Goal: Information Seeking & Learning: Learn about a topic

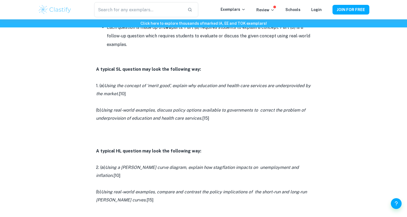
scroll to position [301, 0]
click at [310, 159] on p at bounding box center [203, 159] width 215 height 8
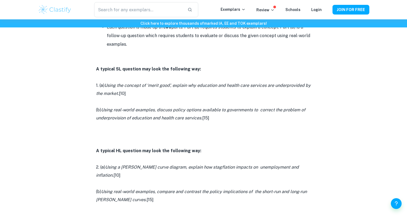
click at [311, 164] on div "IB Economics Paper 1 By [PERSON_NAME] • [DATE] Get feedback on your Economics I…" at bounding box center [203, 133] width 331 height 786
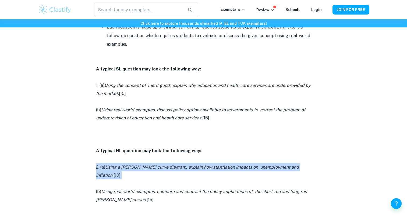
click at [311, 164] on div "IB Economics Paper 1 By [PERSON_NAME] • [DATE] Get feedback on your Economics I…" at bounding box center [203, 133] width 331 height 786
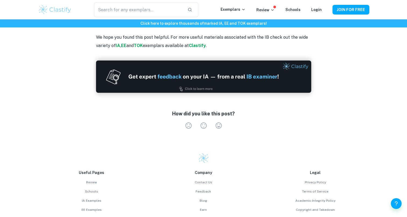
scroll to position [742, 0]
